Goal: Information Seeking & Learning: Understand process/instructions

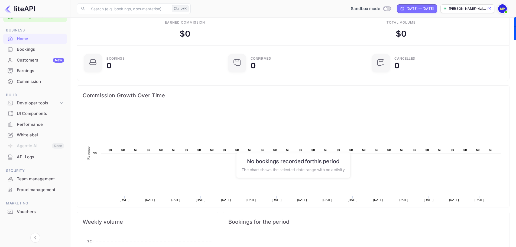
scroll to position [5, 0]
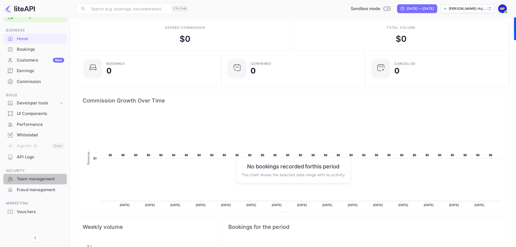
click at [32, 180] on div "Team management" at bounding box center [40, 179] width 47 height 6
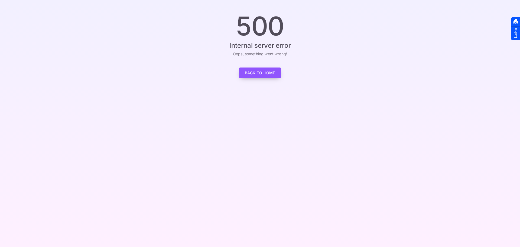
click at [259, 73] on link "Back to Home" at bounding box center [260, 72] width 42 height 11
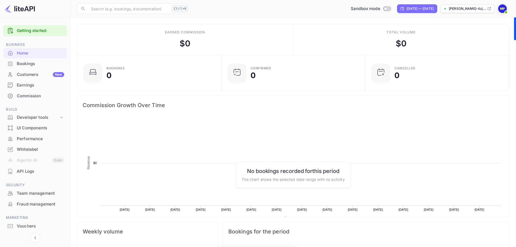
scroll to position [84, 136]
click at [500, 8] on img at bounding box center [502, 8] width 9 height 9
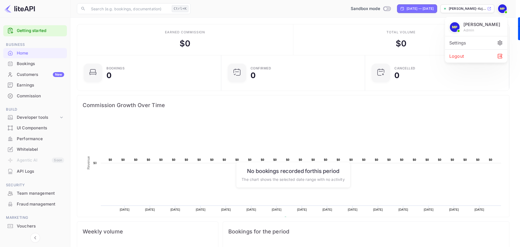
click at [500, 7] on div at bounding box center [260, 123] width 520 height 247
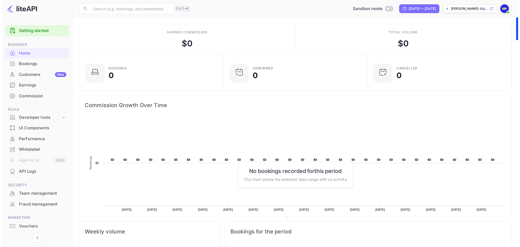
scroll to position [4, 4]
click at [27, 29] on link "Getting started" at bounding box center [40, 31] width 47 height 6
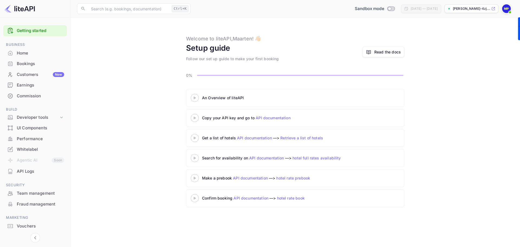
click at [390, 52] on div "Read the docs" at bounding box center [387, 52] width 27 height 6
